Goal: Check status: Check status

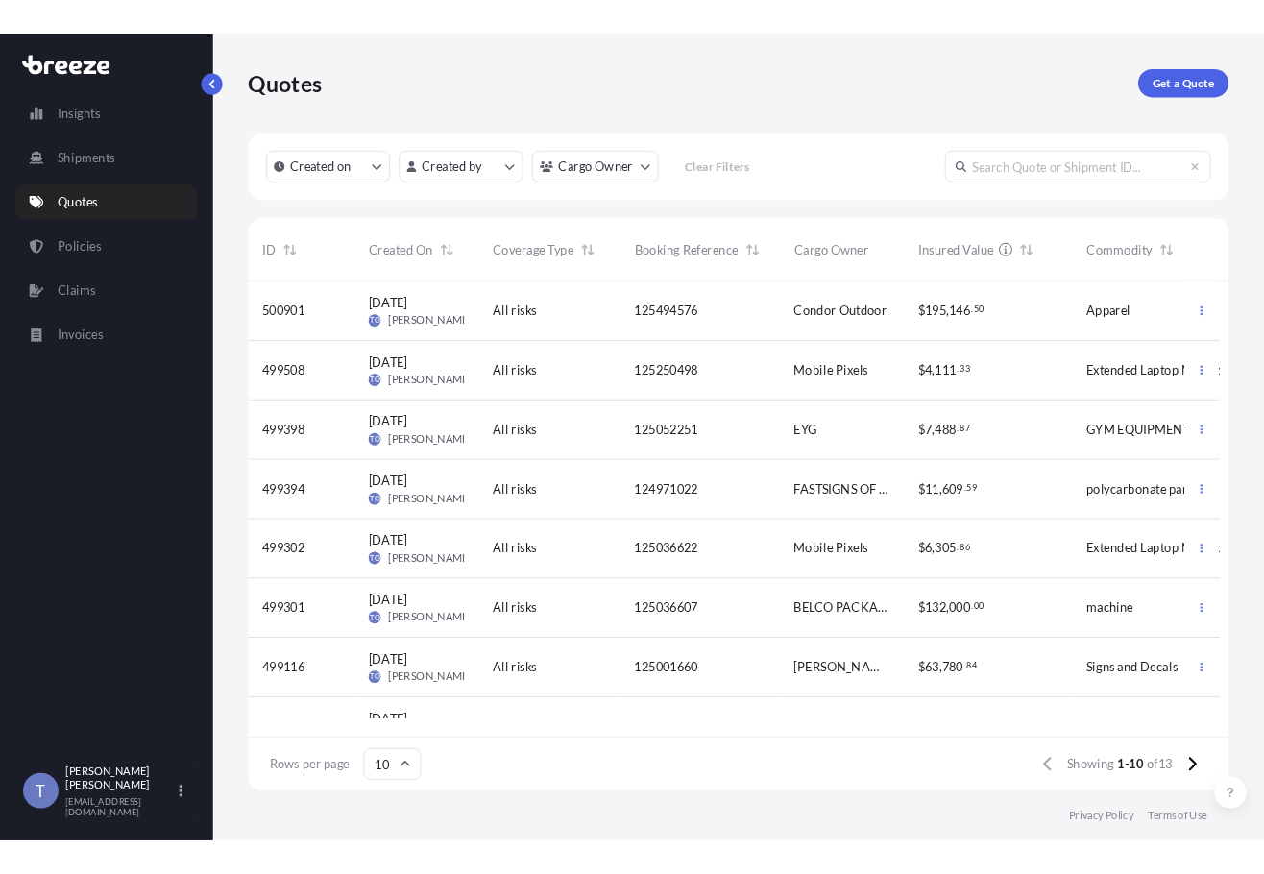
scroll to position [527, 1039]
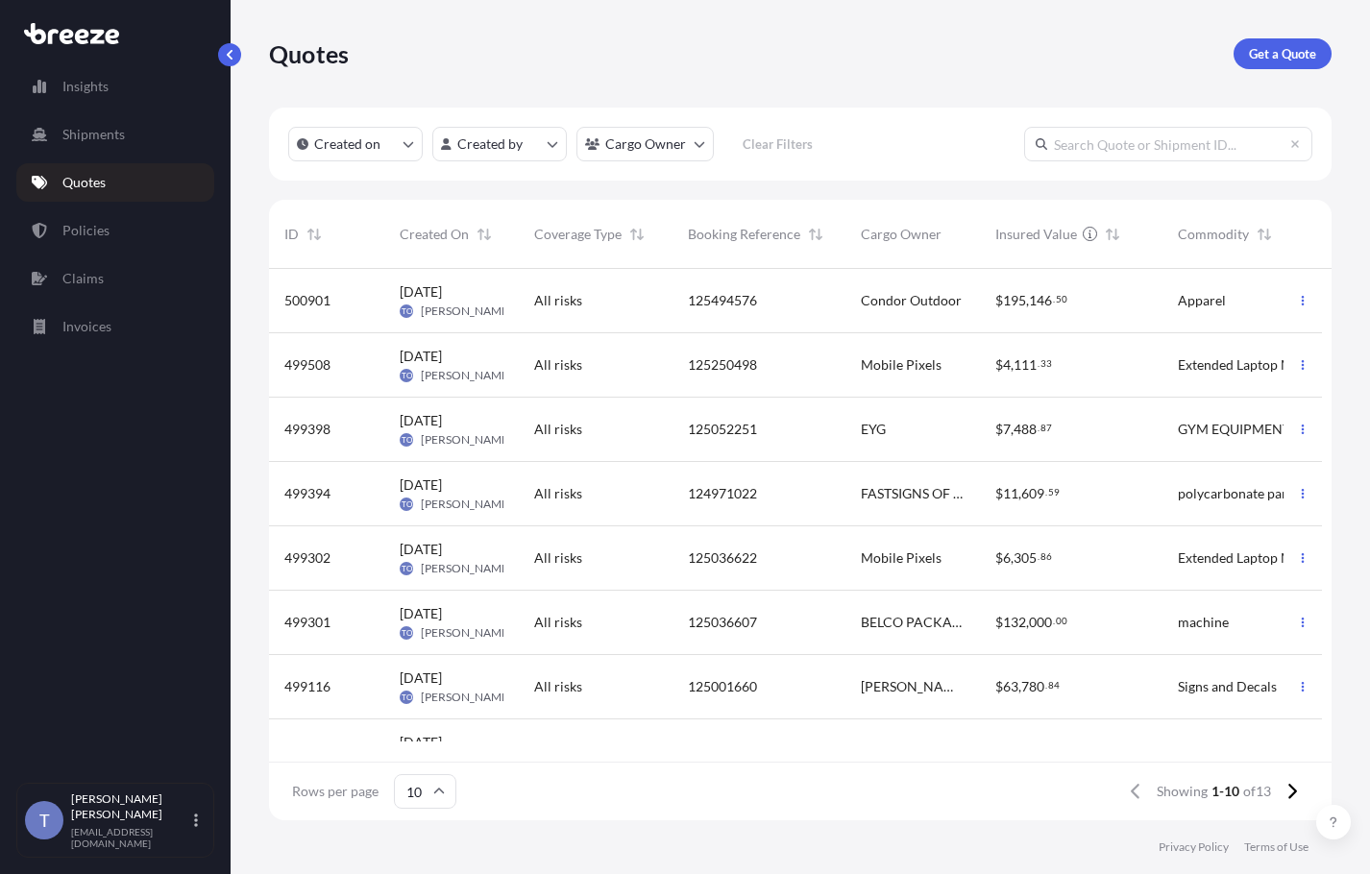
click at [708, 310] on span "125494576" at bounding box center [722, 300] width 69 height 19
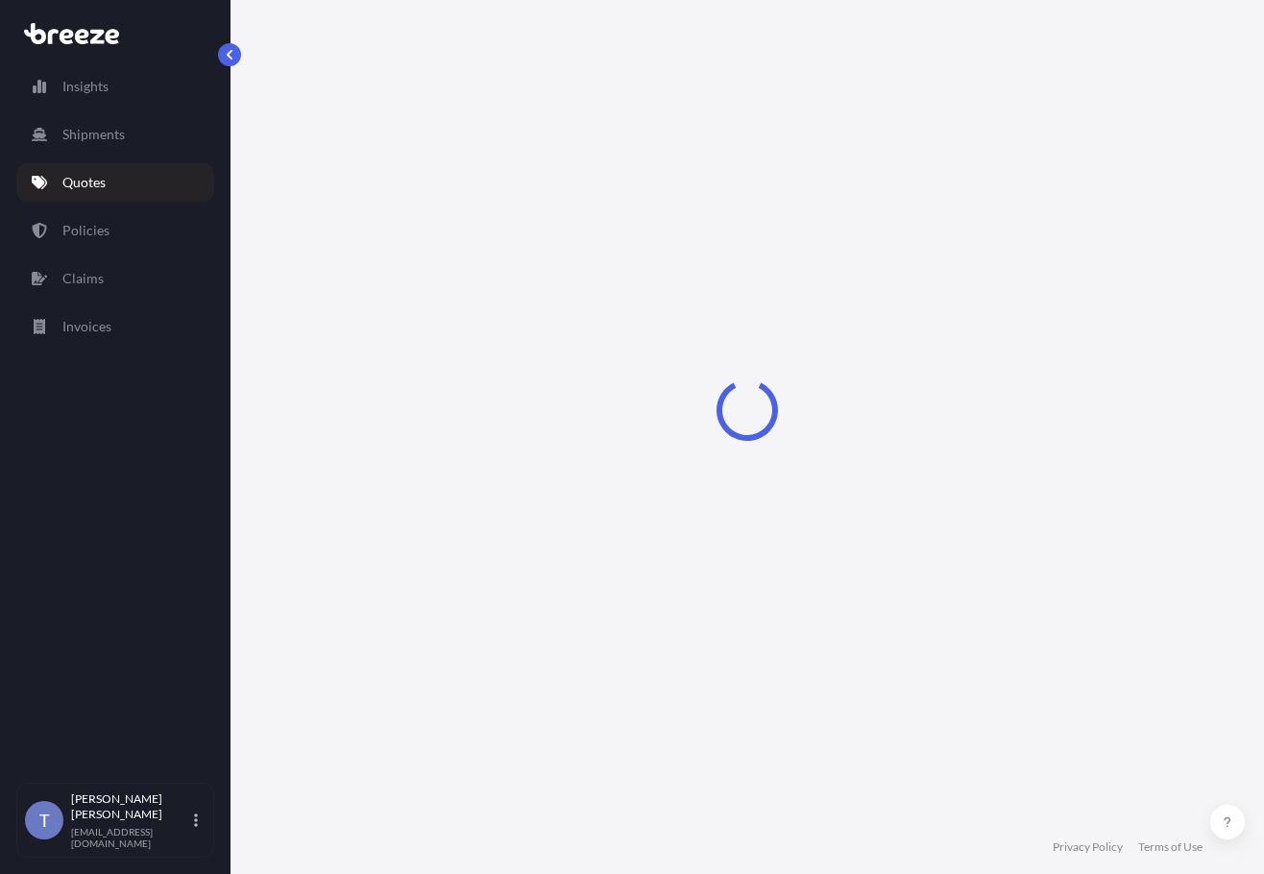
select select "Road"
select select "1"
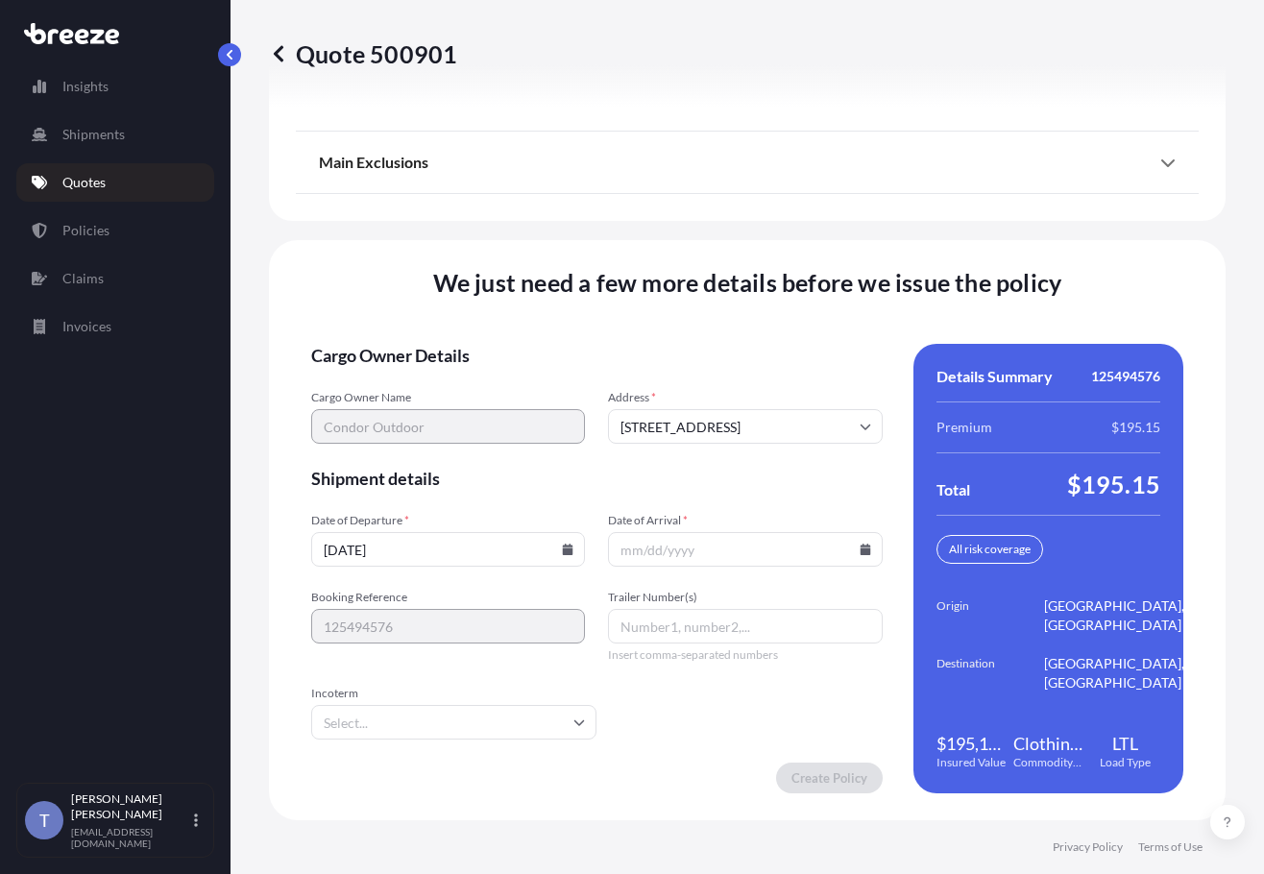
scroll to position [2876, 0]
click at [551, 538] on input "[DATE]" at bounding box center [448, 549] width 274 height 35
click at [568, 544] on icon at bounding box center [568, 550] width 11 height 12
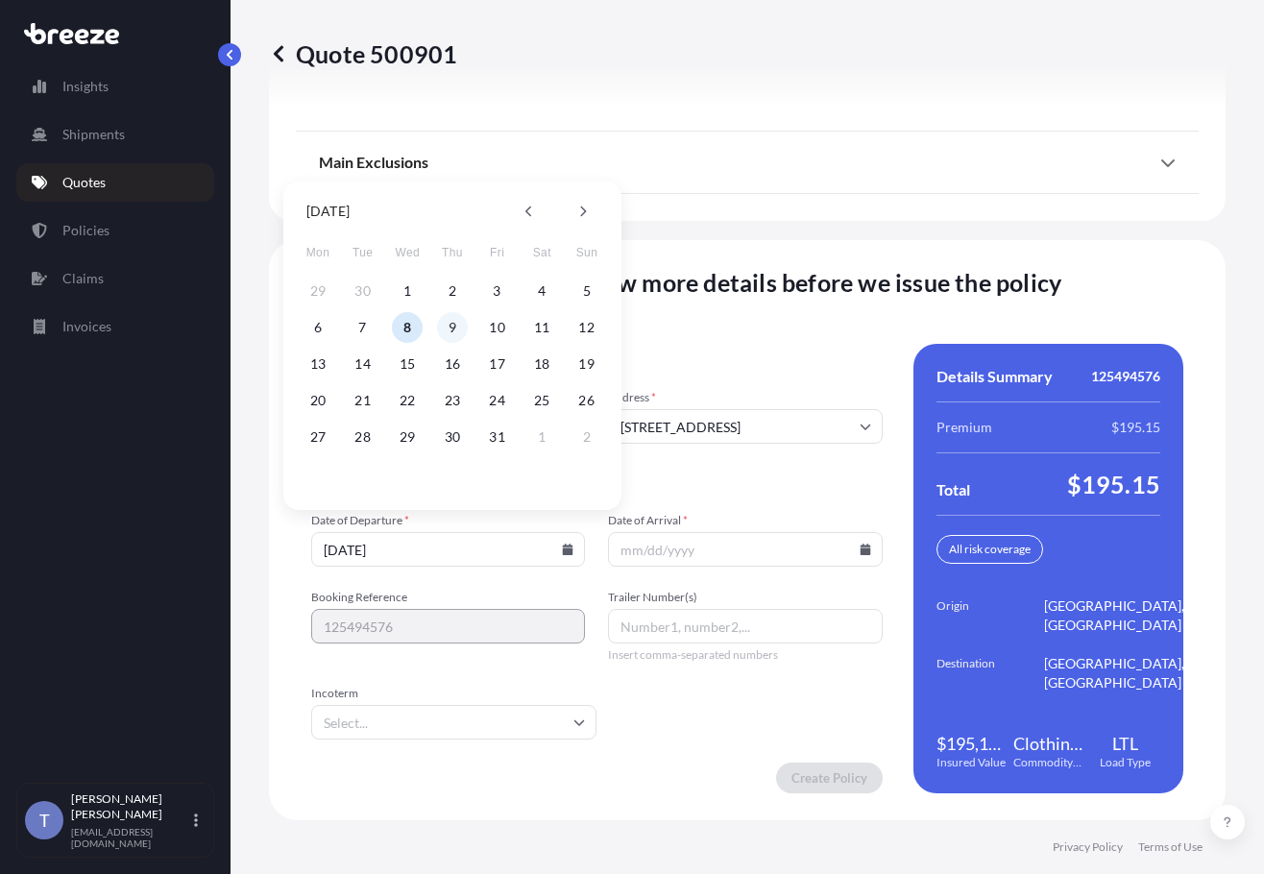
click at [452, 327] on button "9" at bounding box center [452, 327] width 31 height 31
type input "[DATE]"
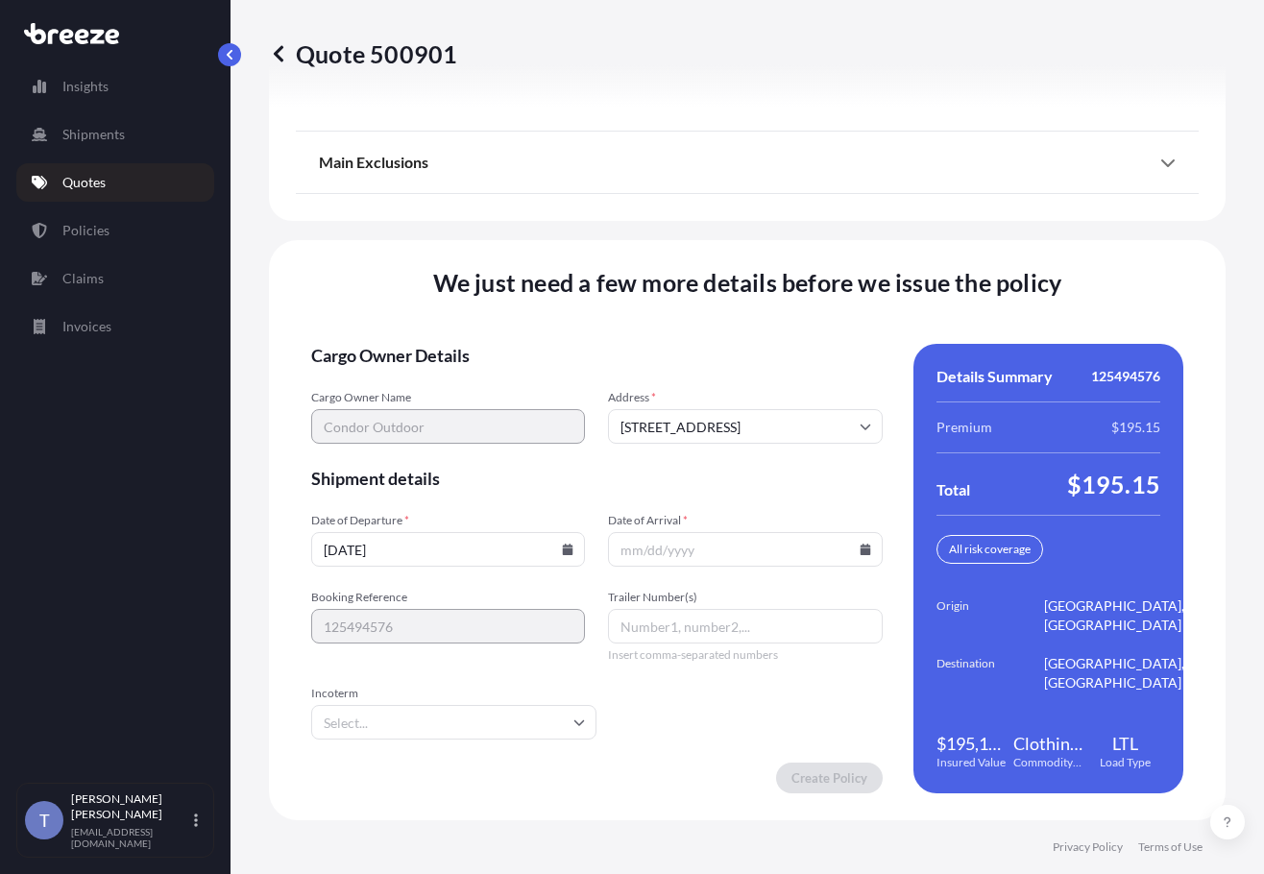
click at [860, 544] on icon at bounding box center [865, 550] width 11 height 12
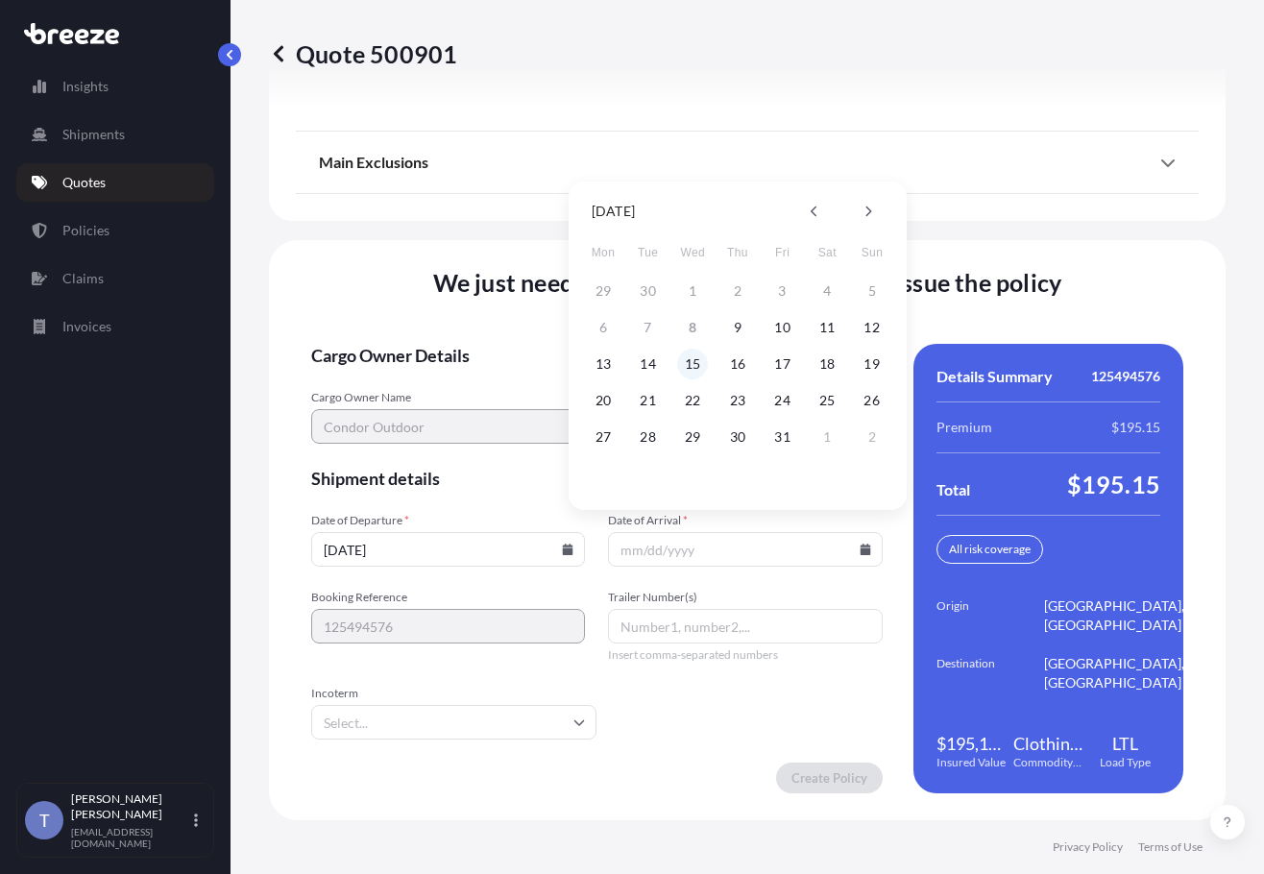
click at [699, 359] on button "15" at bounding box center [692, 364] width 31 height 31
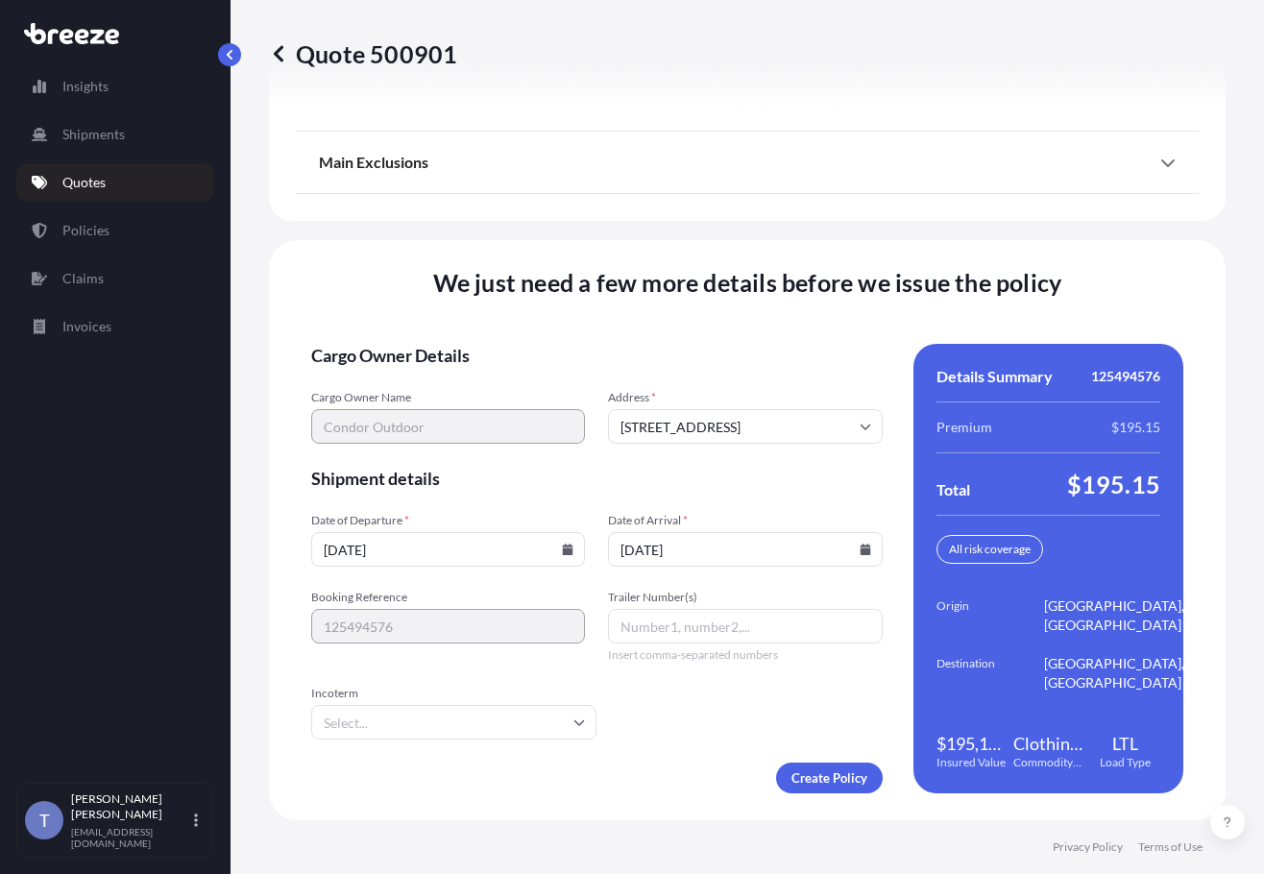
type input "[DATE]"
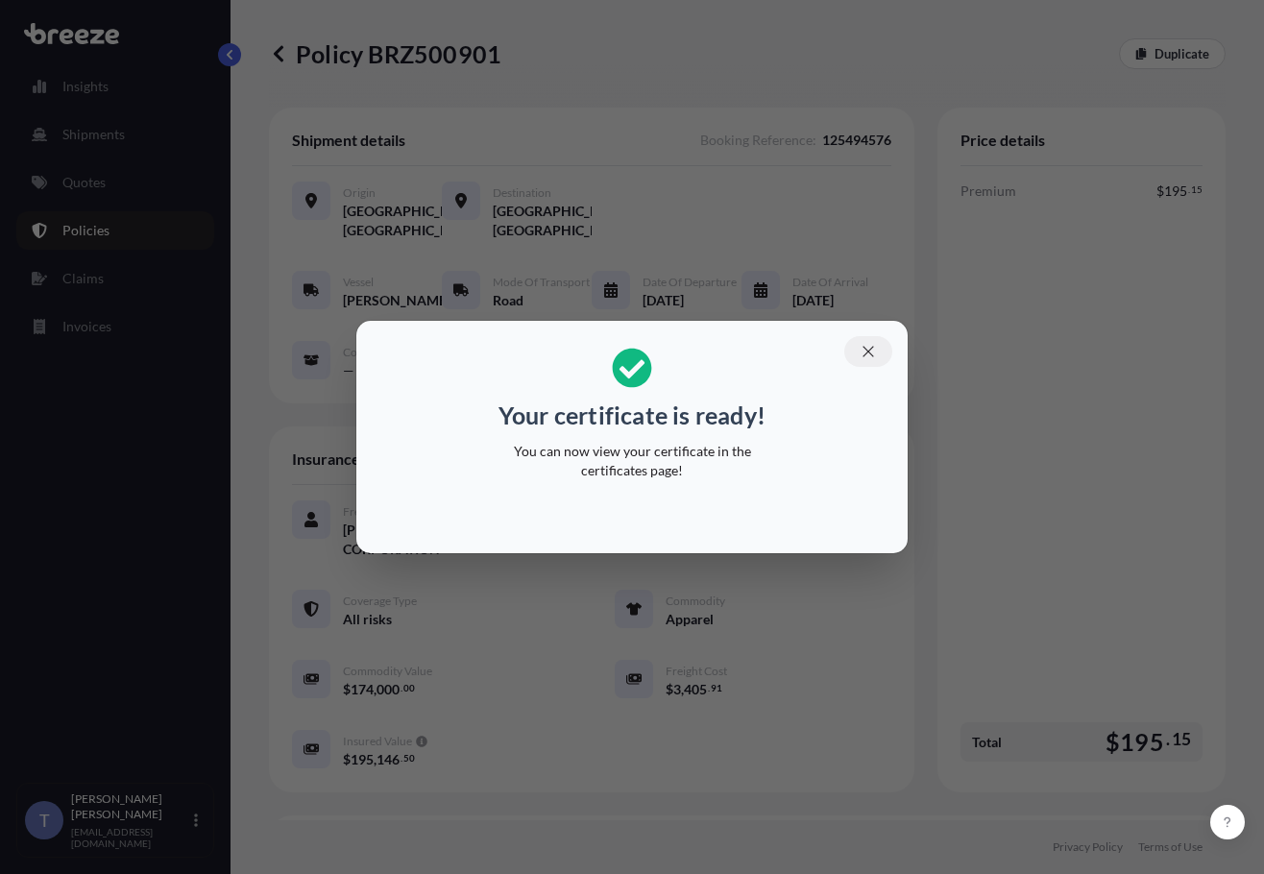
click at [893, 336] on button "button" at bounding box center [868, 351] width 48 height 31
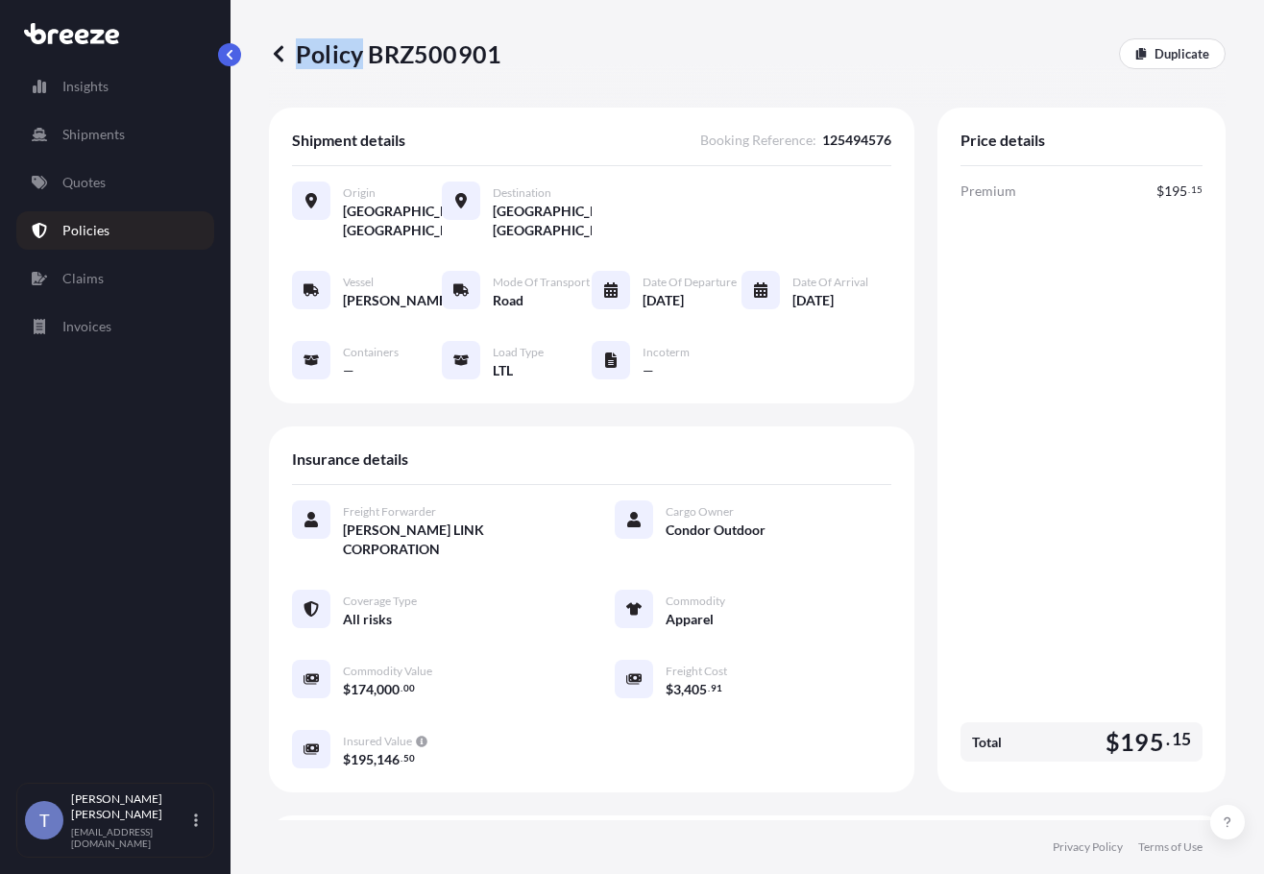
drag, startPoint x: 508, startPoint y: 66, endPoint x: 370, endPoint y: 66, distance: 138.3
click at [369, 66] on div "Policy BRZ500901 Duplicate" at bounding box center [747, 53] width 957 height 31
drag, startPoint x: 380, startPoint y: 62, endPoint x: 504, endPoint y: 62, distance: 123.9
click at [502, 62] on p "Policy BRZ500901" at bounding box center [385, 53] width 232 height 31
copy p "BRZ500901"
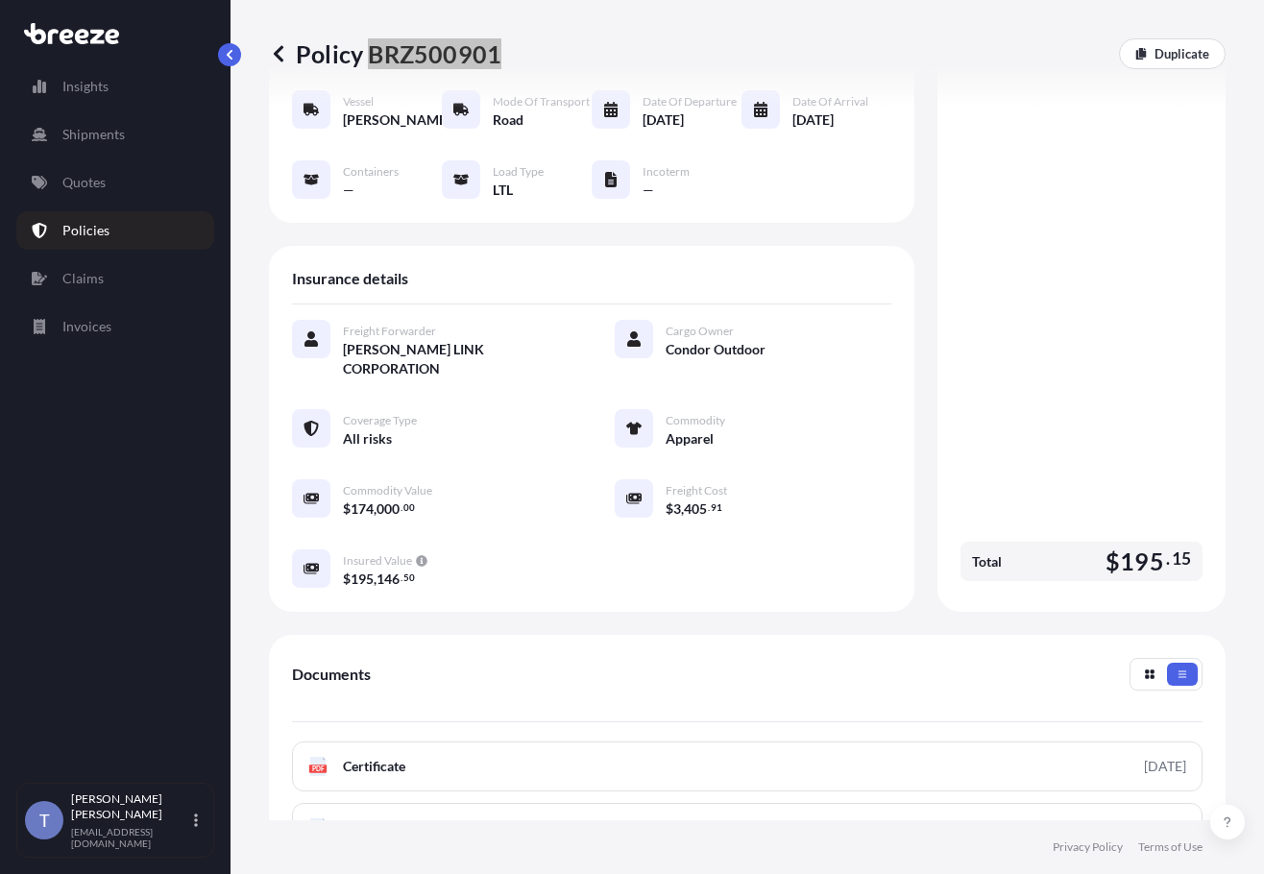
scroll to position [384, 0]
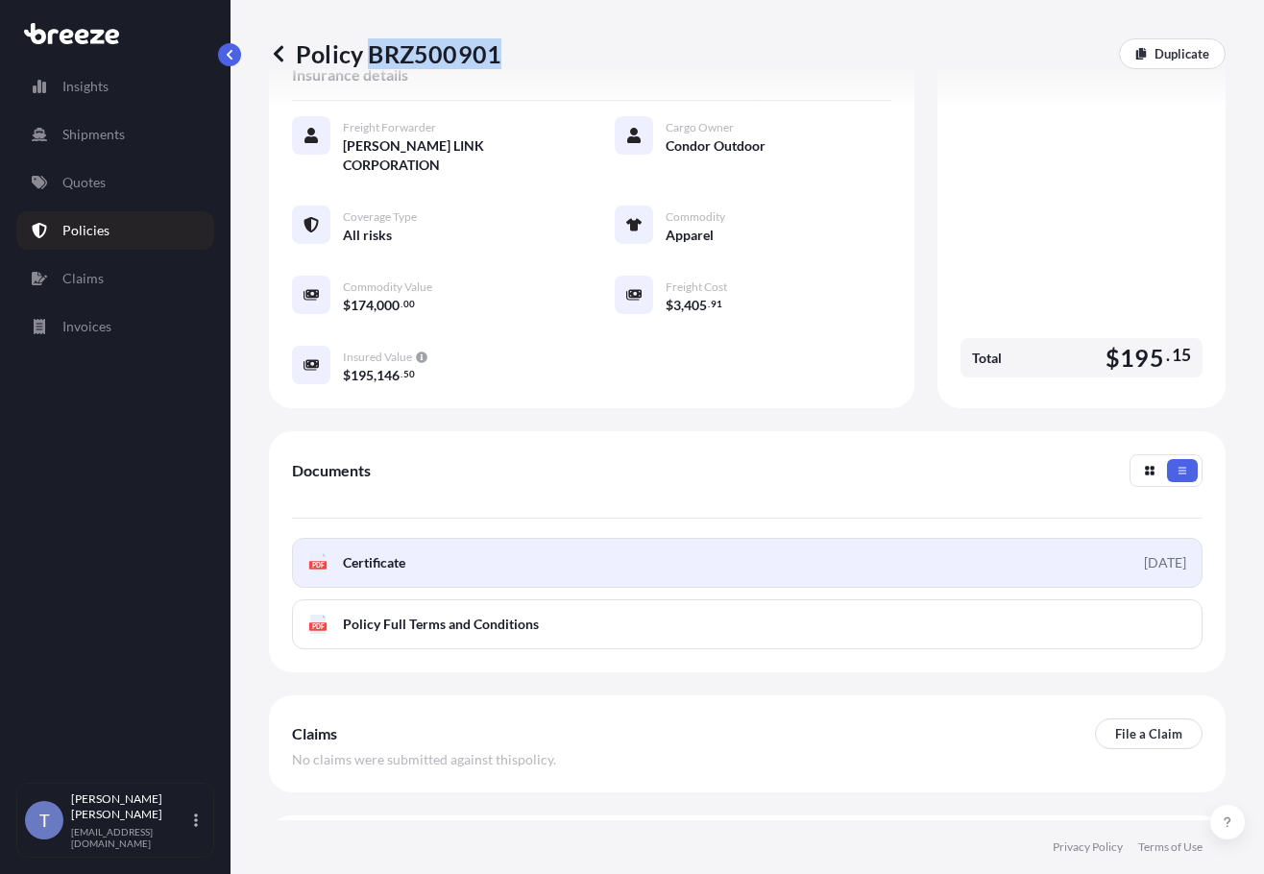
click at [927, 588] on link "PDF Certificate [DATE]" at bounding box center [747, 563] width 911 height 50
